Goal: Register for event/course

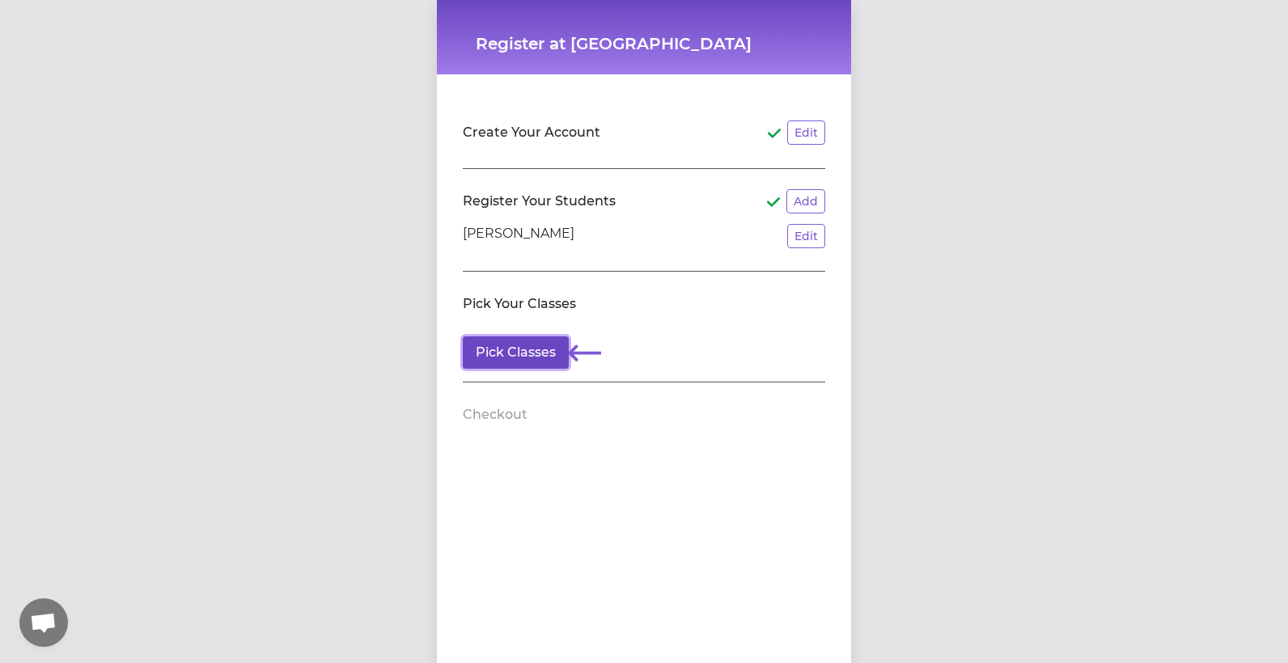
click at [519, 356] on button "Pick Classes" at bounding box center [516, 353] width 106 height 32
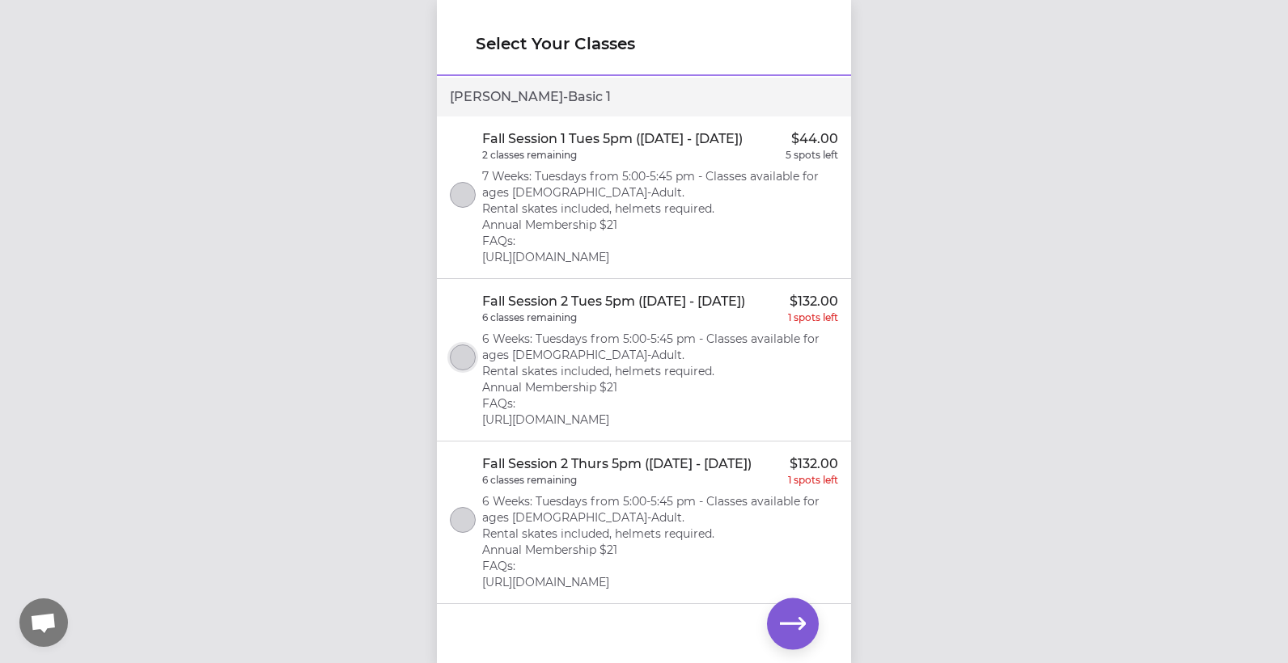
click at [469, 363] on button "select class" at bounding box center [463, 358] width 26 height 26
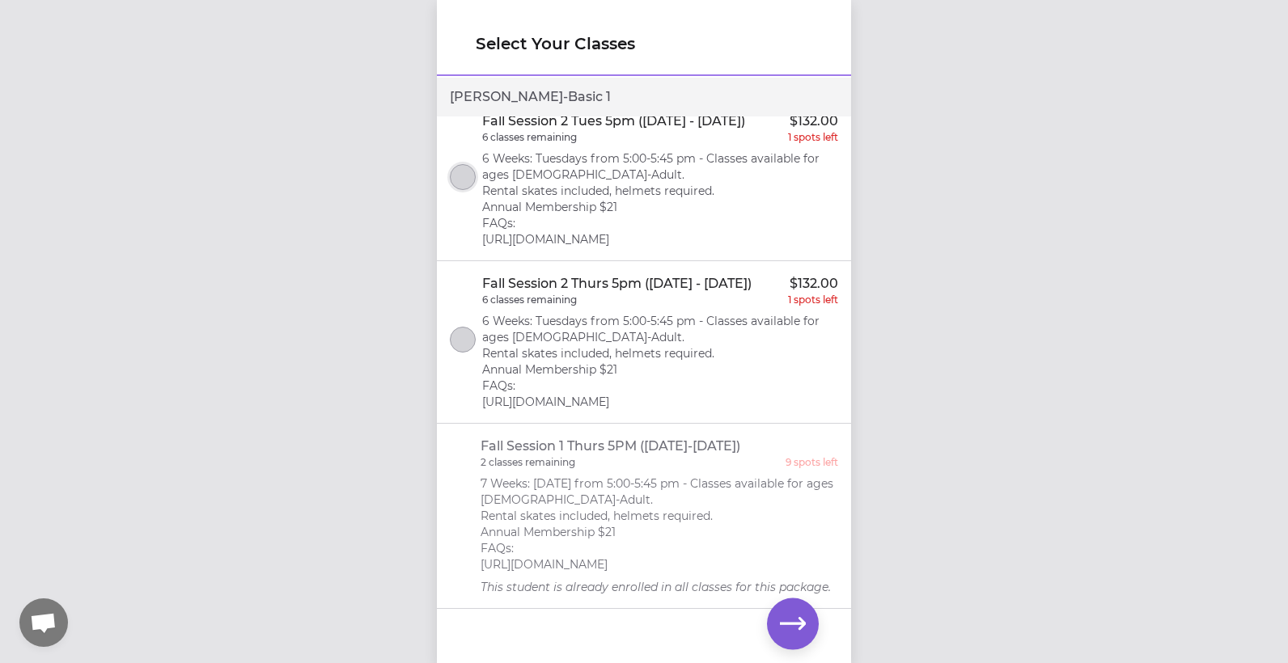
scroll to position [248, 0]
click at [803, 621] on icon "button" at bounding box center [793, 623] width 26 height 12
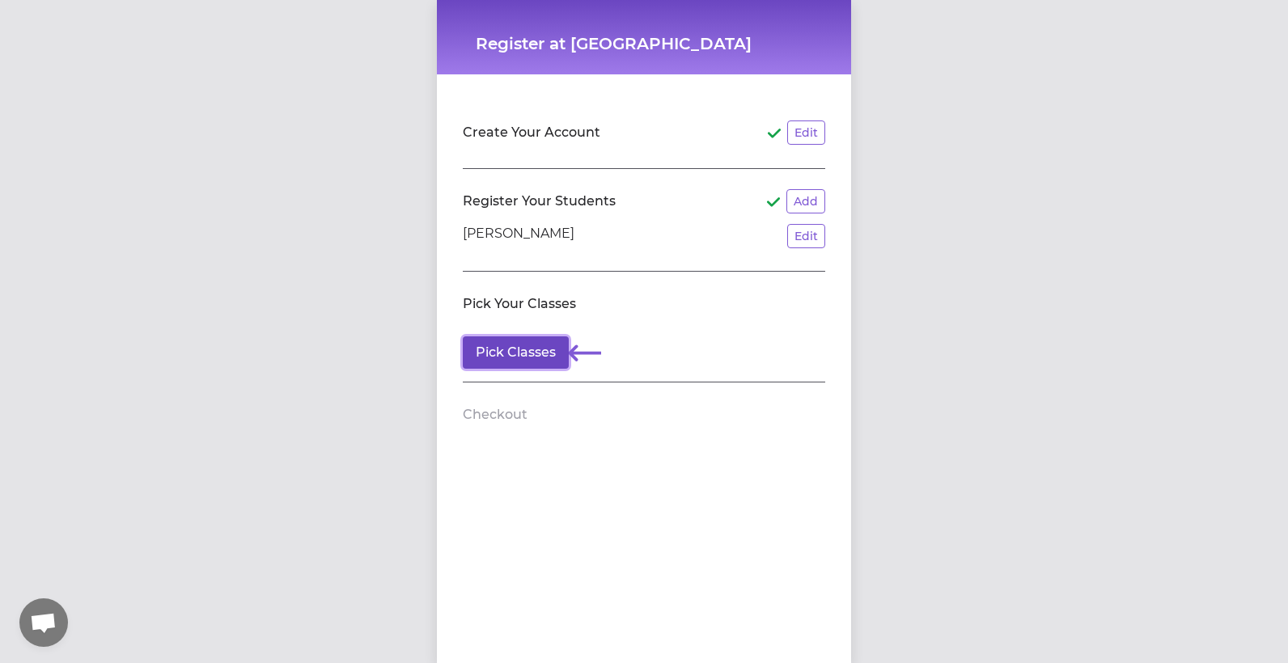
click at [498, 351] on button "Pick Classes" at bounding box center [516, 353] width 106 height 32
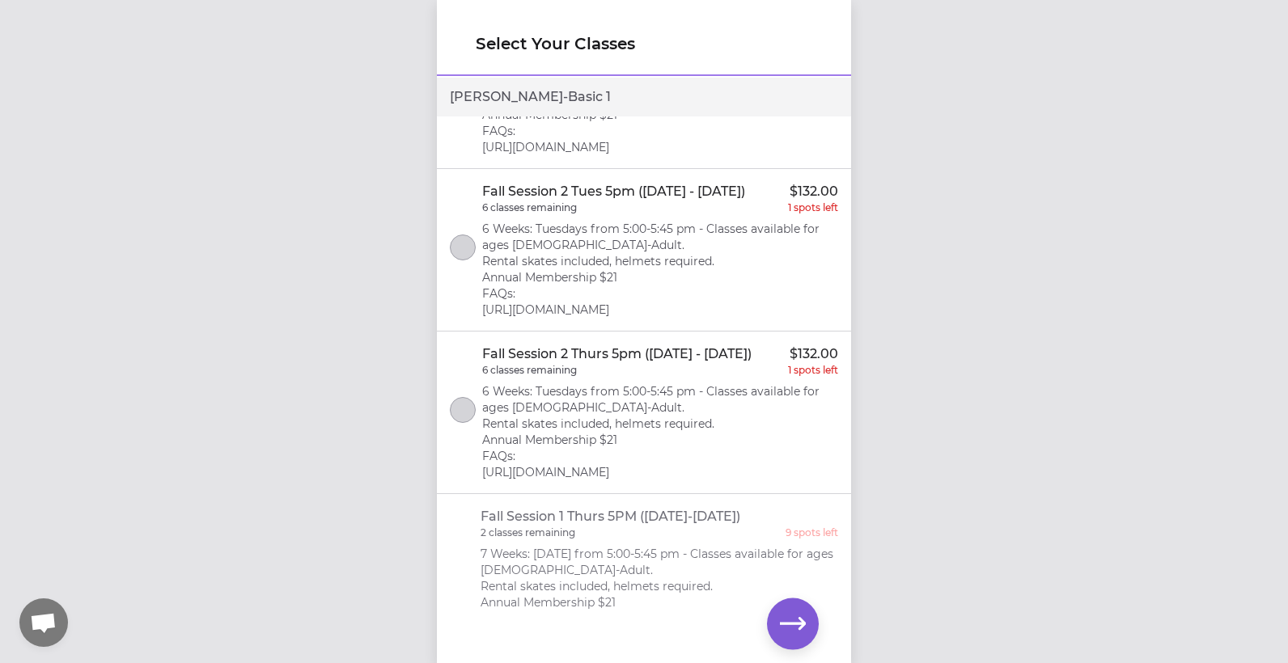
scroll to position [162, 0]
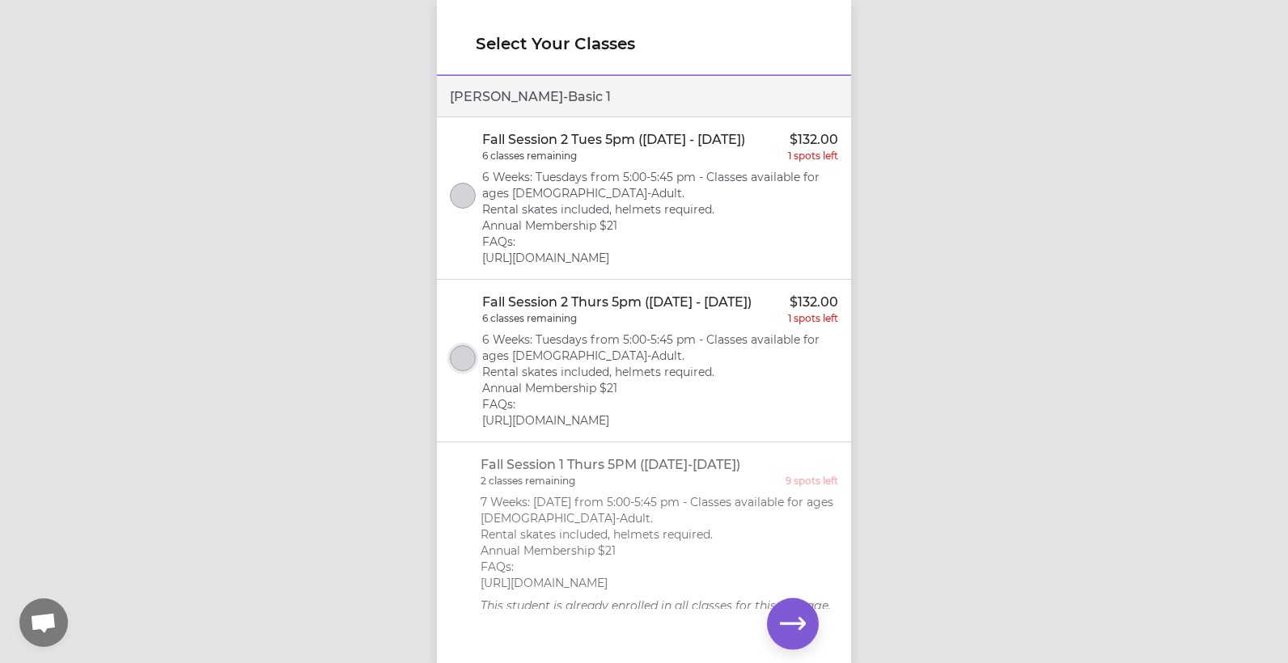
click at [455, 371] on button "select class" at bounding box center [463, 358] width 26 height 26
click at [794, 629] on icon "button" at bounding box center [793, 625] width 26 height 26
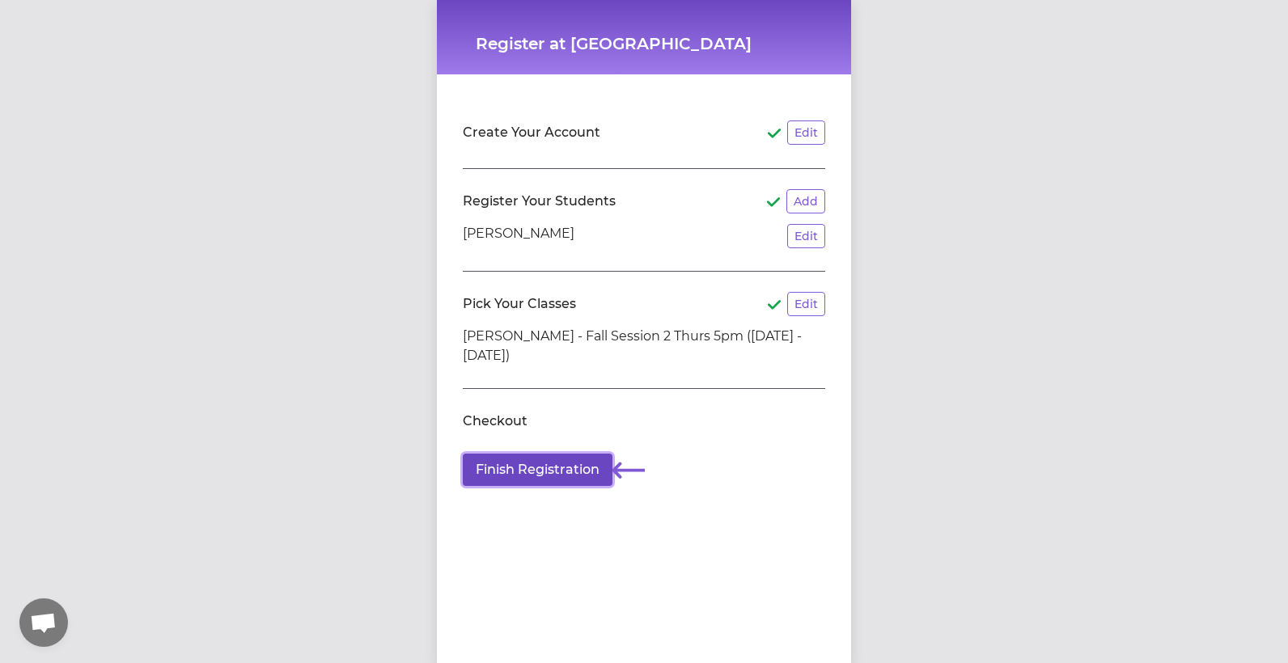
click at [540, 464] on button "Finish Registration" at bounding box center [538, 470] width 150 height 32
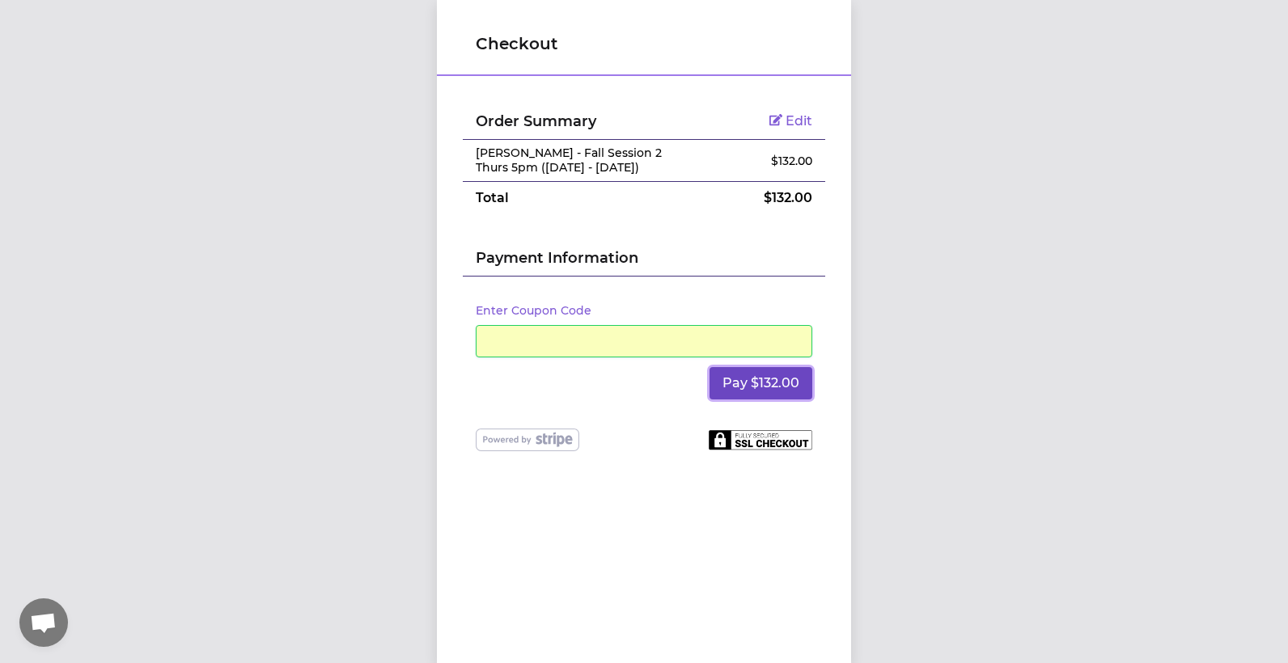
click at [743, 381] on button "Pay $132.00" at bounding box center [760, 383] width 103 height 32
